Goal: Transaction & Acquisition: Purchase product/service

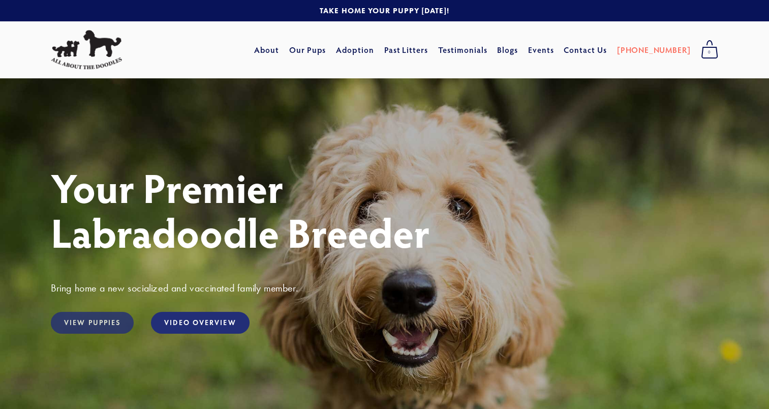
click at [115, 319] on link "View Puppies" at bounding box center [92, 322] width 83 height 22
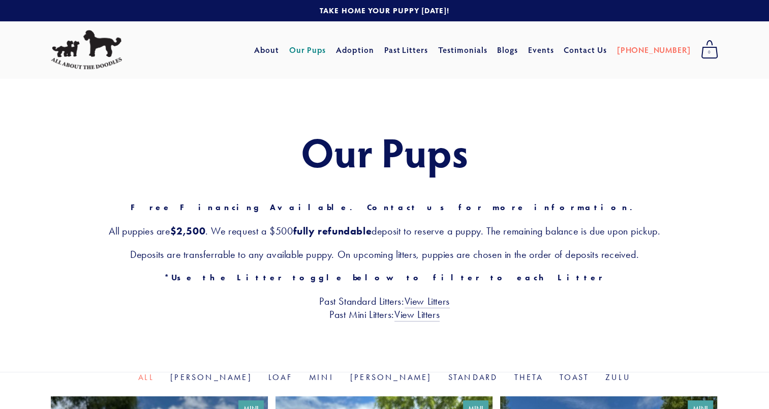
click at [238, 371] on div "Our Pups Free Financing Available. Contact us for more information. All puppies…" at bounding box center [384, 224] width 769 height 293
click at [243, 378] on link "Goldie" at bounding box center [211, 377] width 82 height 10
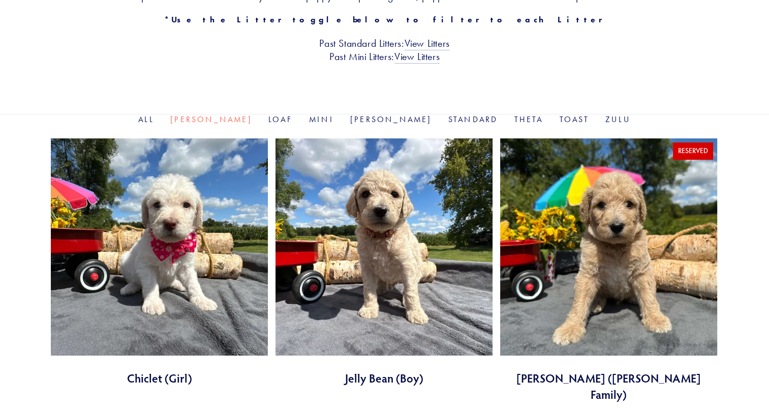
scroll to position [243, 0]
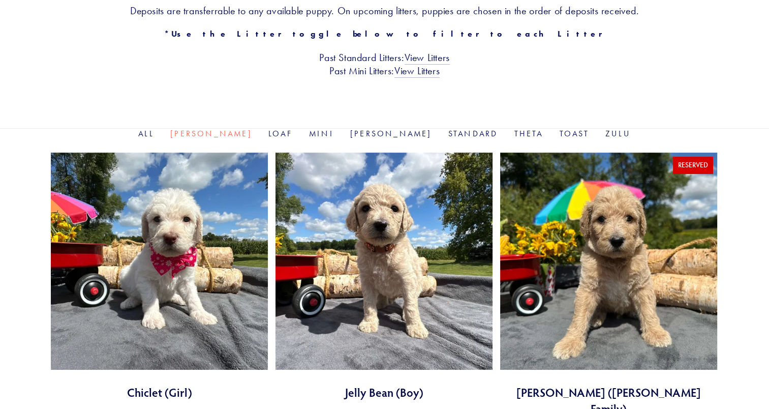
click at [408, 217] on link at bounding box center [383, 275] width 217 height 247
click at [514, 133] on link "Theta" at bounding box center [528, 134] width 29 height 10
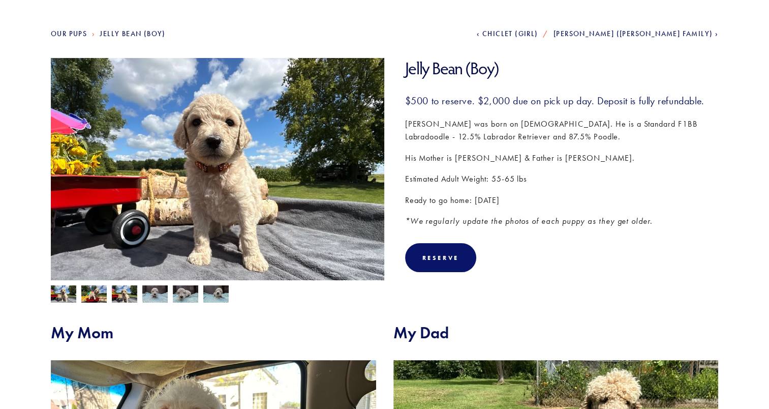
scroll to position [103, 0]
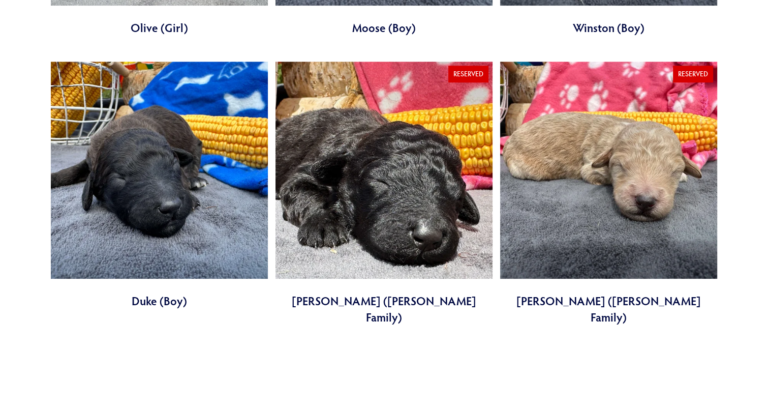
scroll to position [884, 0]
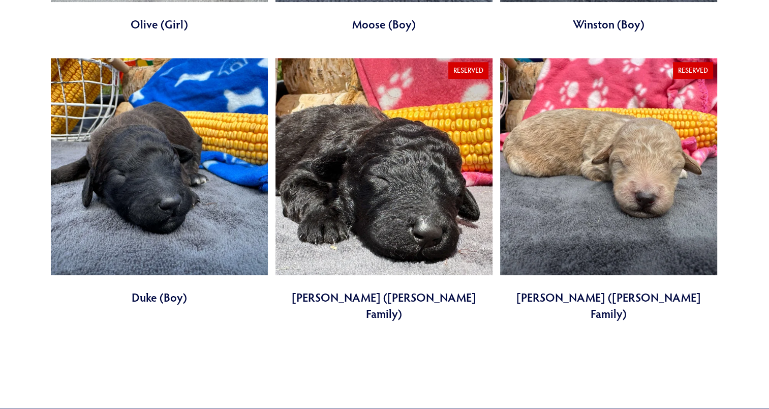
click at [388, 254] on link at bounding box center [383, 190] width 217 height 264
click at [150, 150] on link at bounding box center [159, 181] width 217 height 247
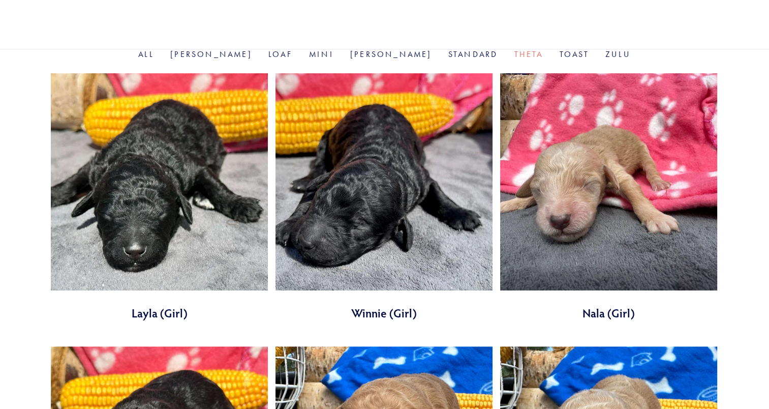
scroll to position [321, 0]
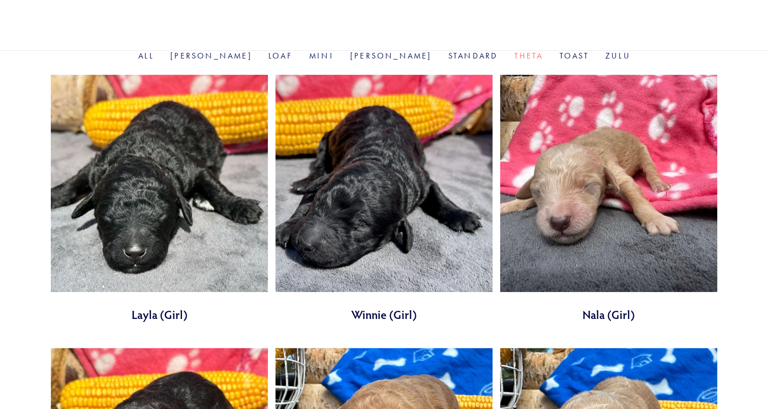
click at [164, 176] on link at bounding box center [159, 198] width 217 height 247
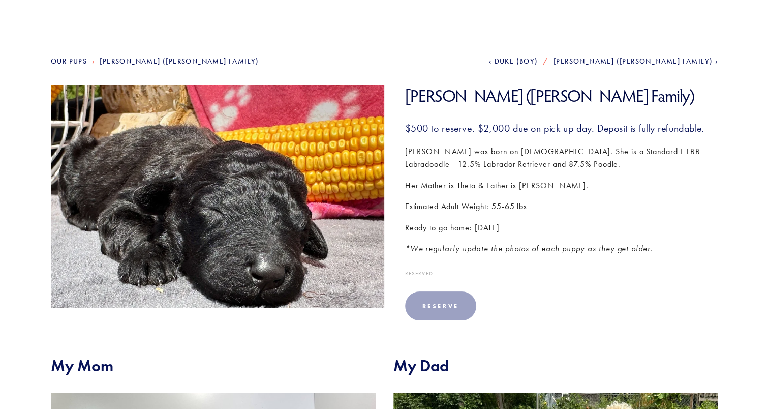
scroll to position [82, 0]
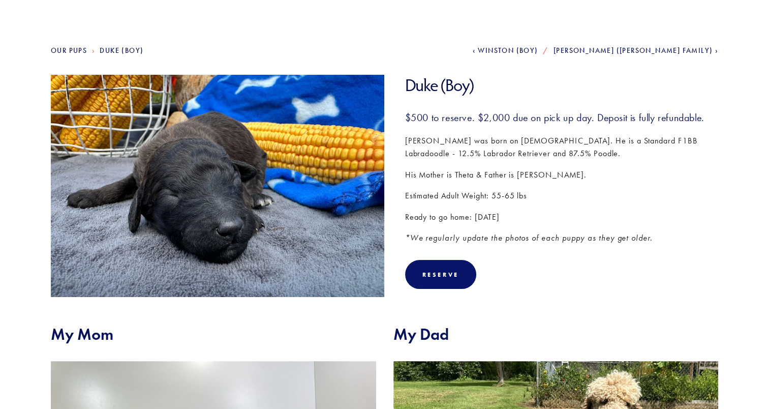
scroll to position [93, 0]
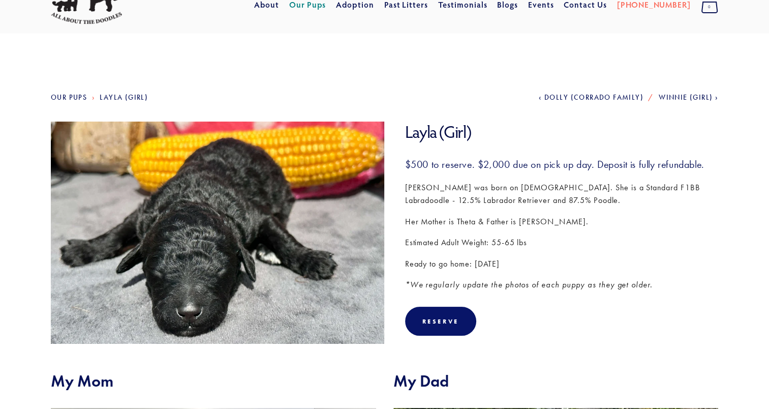
scroll to position [32, 0]
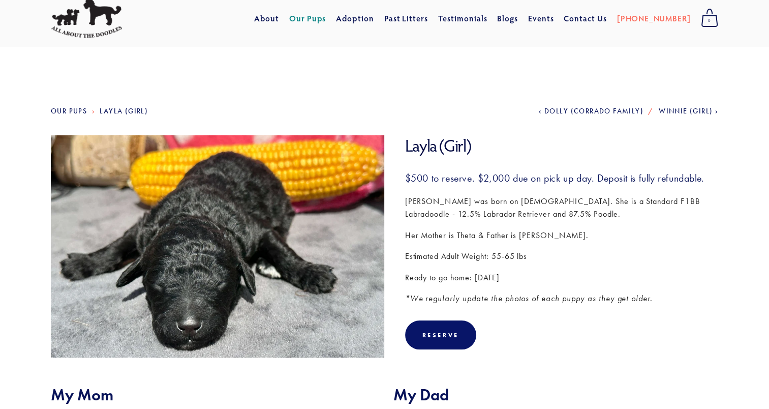
click at [569, 111] on span "Dolly (Corrado Family)" at bounding box center [593, 111] width 99 height 9
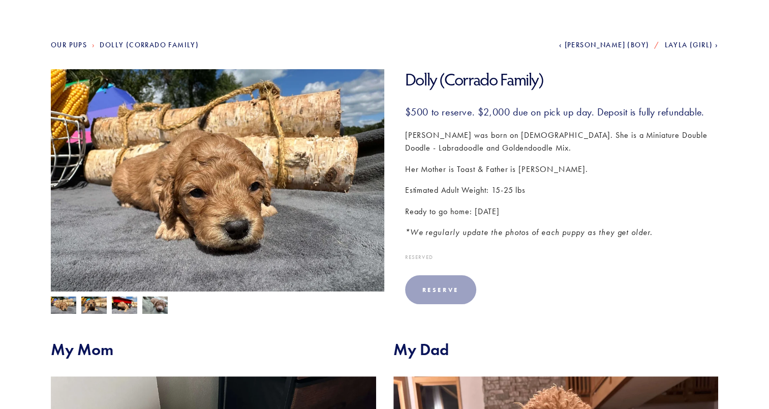
scroll to position [78, 0]
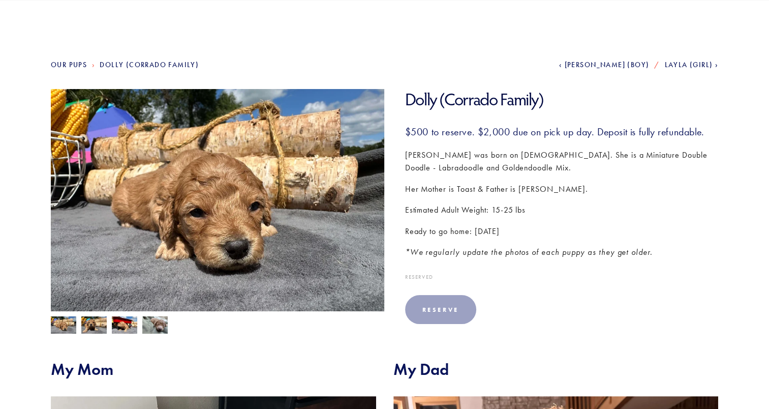
click at [110, 325] on div at bounding box center [215, 322] width 339 height 22
click at [123, 325] on img at bounding box center [124, 325] width 25 height 19
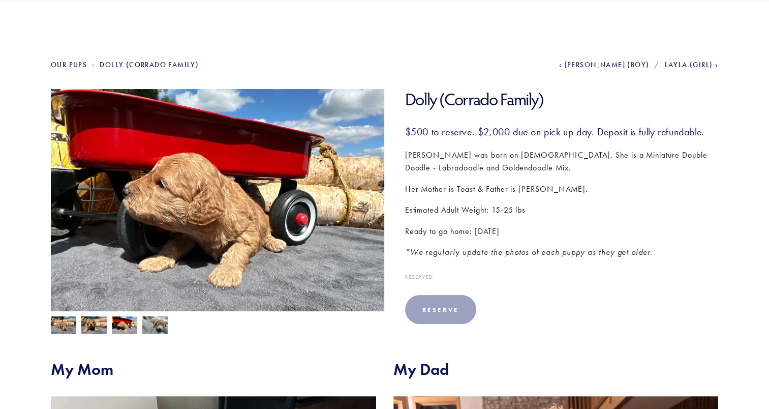
click at [81, 331] on img at bounding box center [93, 325] width 25 height 19
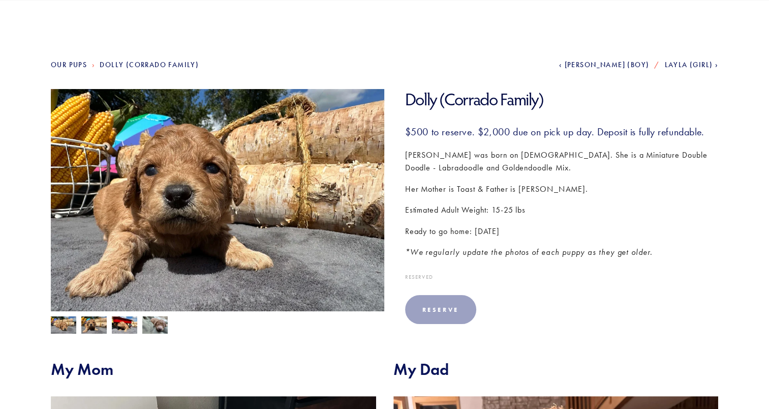
click at [166, 320] on img at bounding box center [154, 324] width 25 height 19
